Goal: Entertainment & Leisure: Consume media (video, audio)

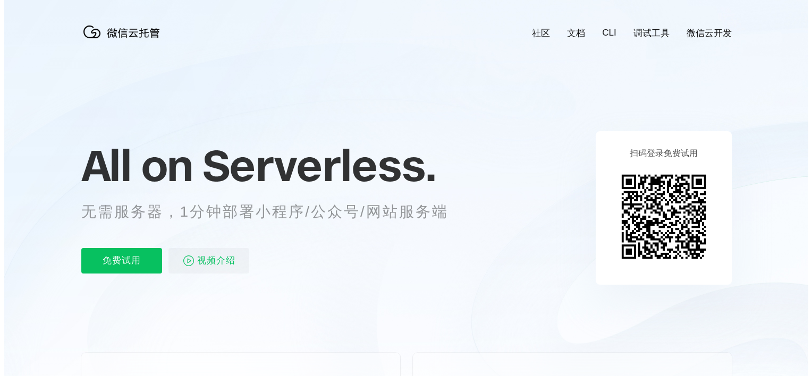
scroll to position [0, 1890]
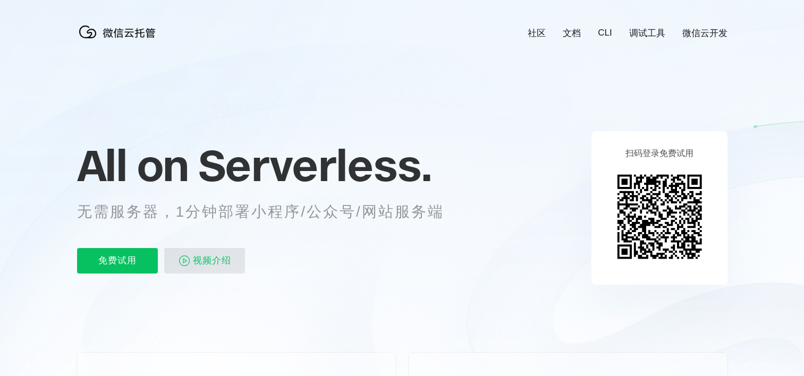
click at [185, 263] on img at bounding box center [184, 261] width 13 height 13
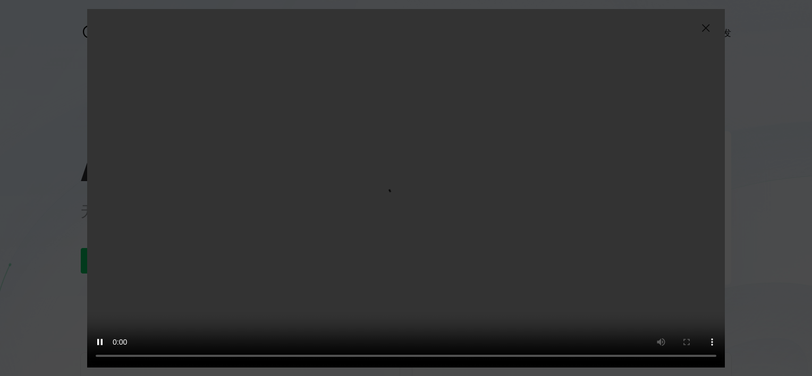
click at [783, 49] on div "抱歉，您的浏览器暂不支持播放此视频" at bounding box center [406, 188] width 812 height 376
click at [448, 216] on video "抱歉，您的浏览器暂不支持播放此视频" at bounding box center [406, 188] width 638 height 359
click at [234, 272] on video "抱歉，您的浏览器暂不支持播放此视频" at bounding box center [406, 188] width 638 height 359
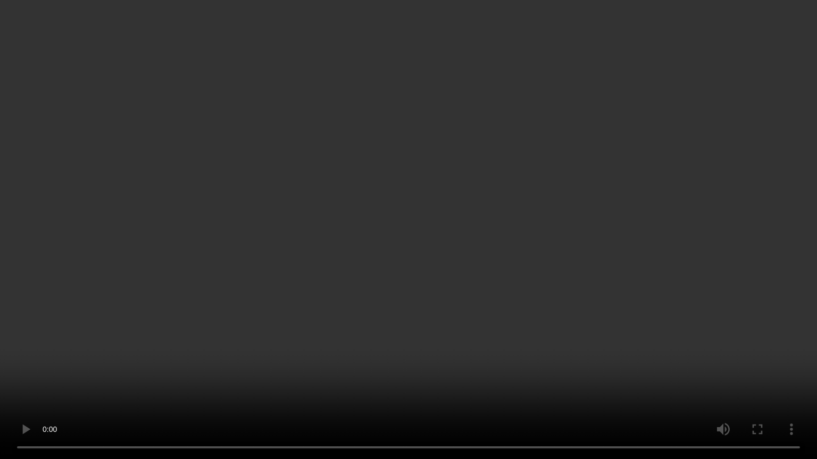
click at [491, 366] on video "抱歉，您的浏览器暂不支持播放此视频" at bounding box center [408, 229] width 817 height 459
click at [596, 376] on video "抱歉，您的浏览器暂不支持播放此视频" at bounding box center [408, 229] width 817 height 459
drag, startPoint x: 596, startPoint y: 408, endPoint x: 593, endPoint y: 352, distance: 56.4
click at [595, 376] on video "抱歉，您的浏览器暂不支持播放此视频" at bounding box center [408, 229] width 817 height 459
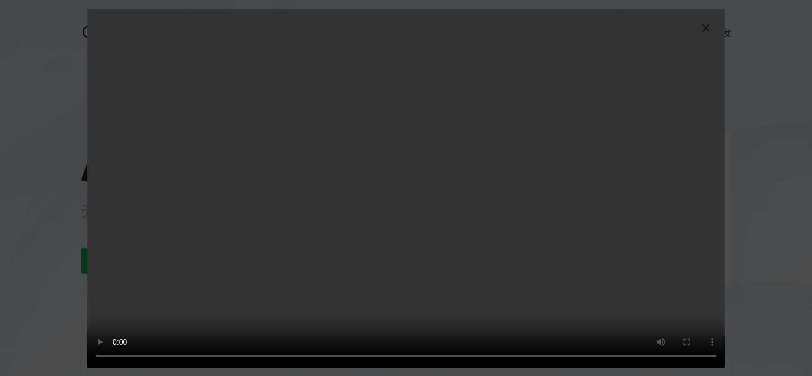
click at [315, 293] on video "抱歉，您的浏览器暂不支持播放此视频" at bounding box center [406, 188] width 638 height 359
click at [315, 296] on video "抱歉，您的浏览器暂不支持播放此视频" at bounding box center [406, 188] width 638 height 359
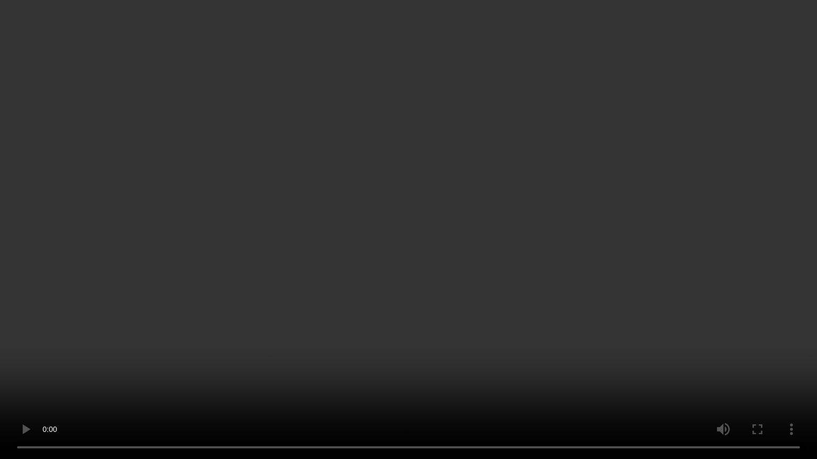
click at [415, 331] on video "抱歉，您的浏览器暂不支持播放此视频" at bounding box center [408, 229] width 817 height 459
